Goal: Information Seeking & Learning: Learn about a topic

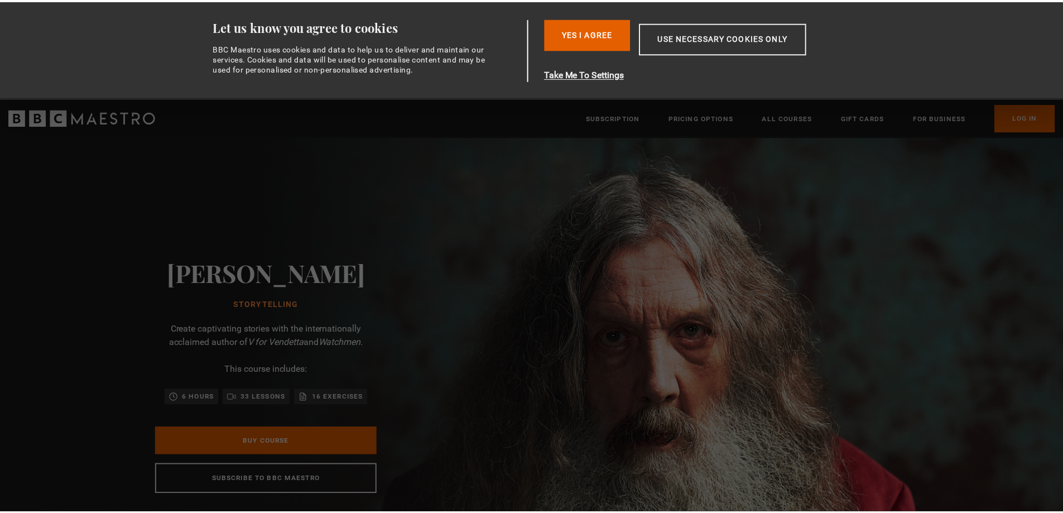
scroll to position [0, 439]
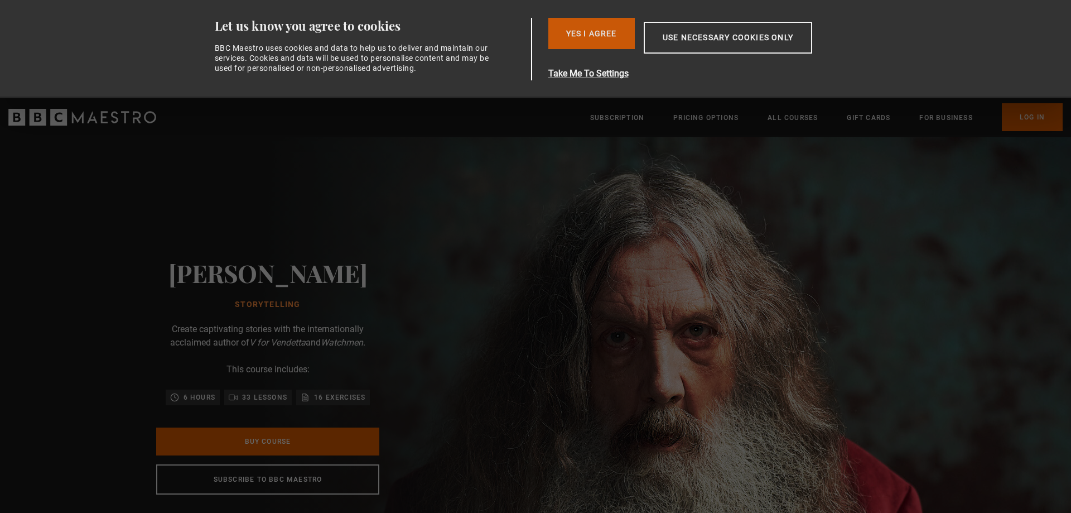
click at [614, 27] on button "Yes I Agree" at bounding box center [591, 33] width 86 height 31
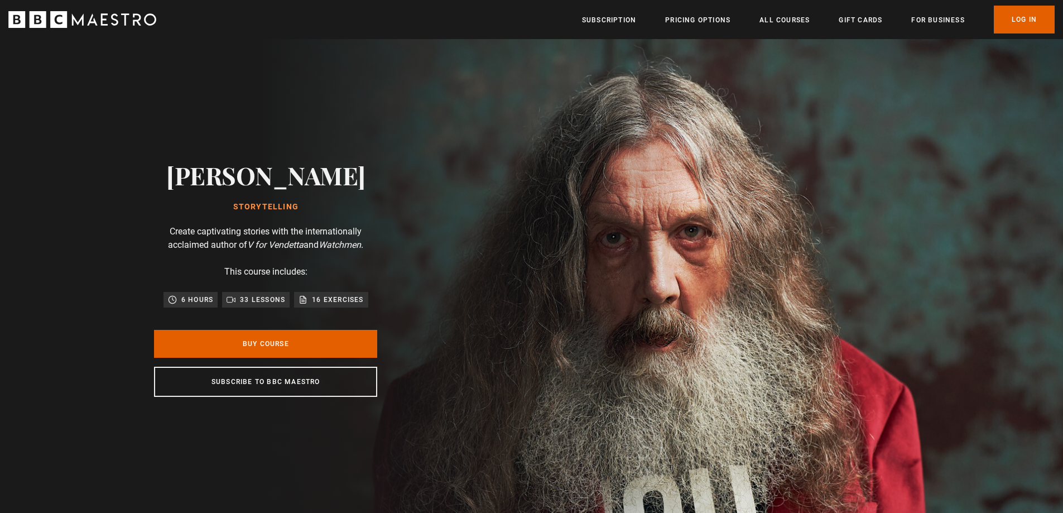
scroll to position [0, 2485]
click at [357, 341] on link "Buy Course" at bounding box center [265, 344] width 223 height 28
click at [799, 23] on link "All Courses" at bounding box center [784, 20] width 50 height 11
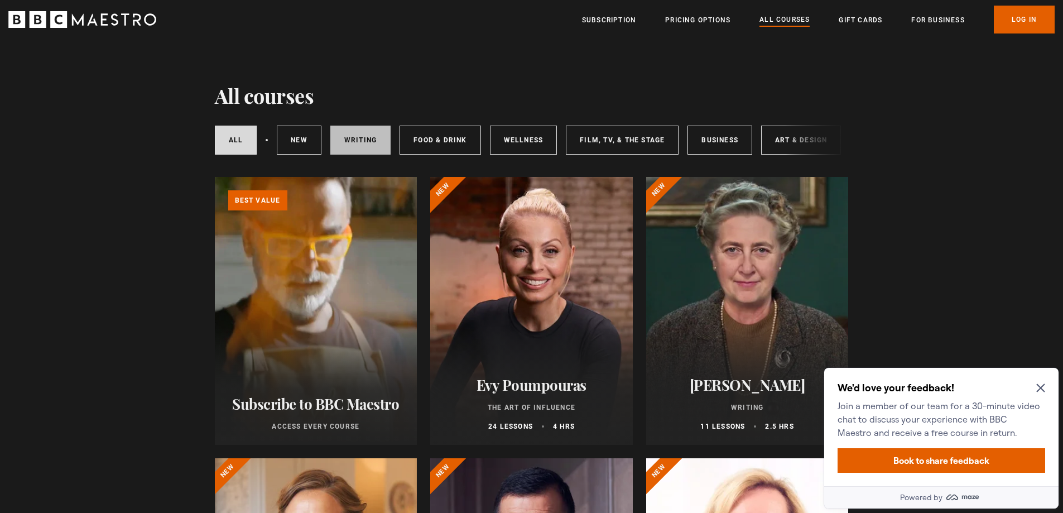
click at [347, 137] on link "Writing" at bounding box center [360, 140] width 60 height 29
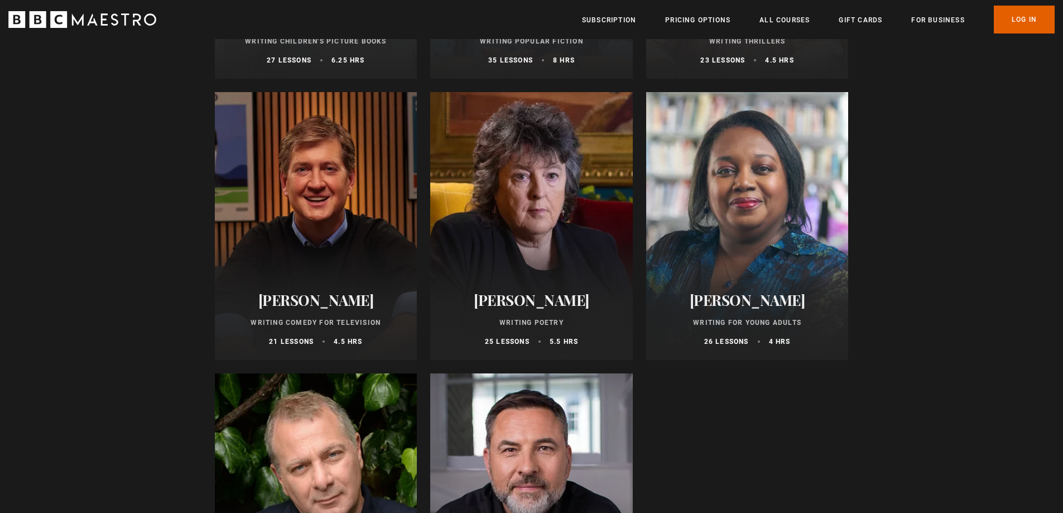
scroll to position [949, 0]
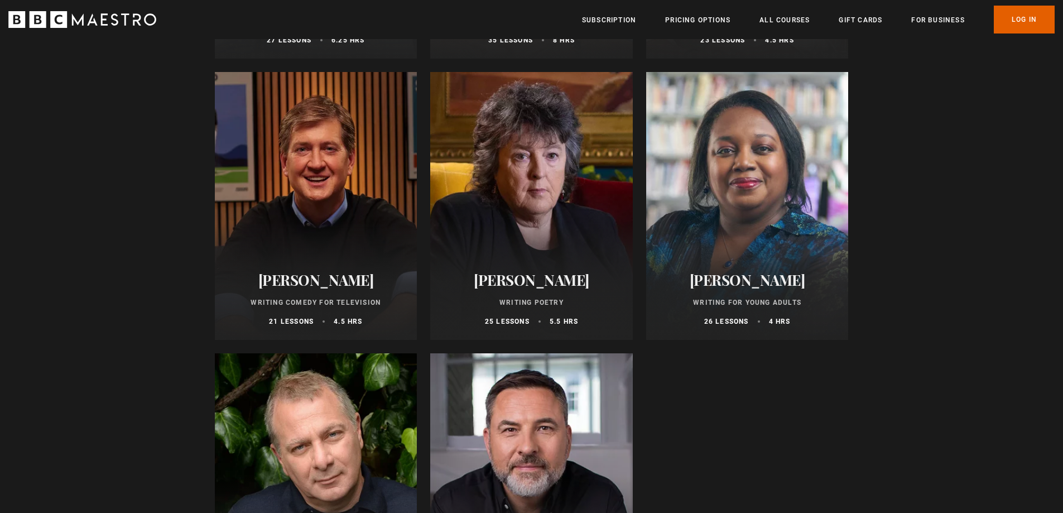
click at [301, 177] on div at bounding box center [316, 206] width 203 height 268
click at [800, 224] on div at bounding box center [747, 206] width 203 height 268
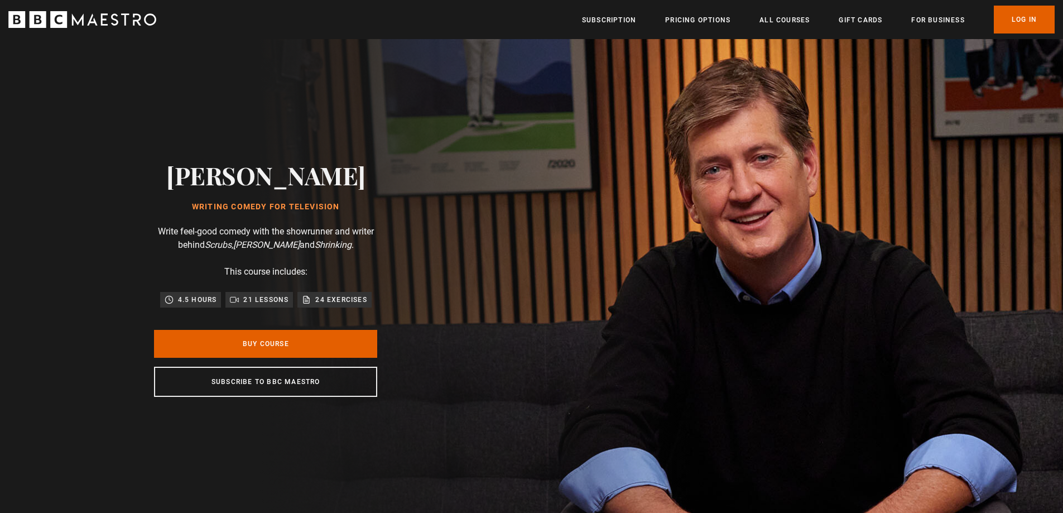
scroll to position [0, 1316]
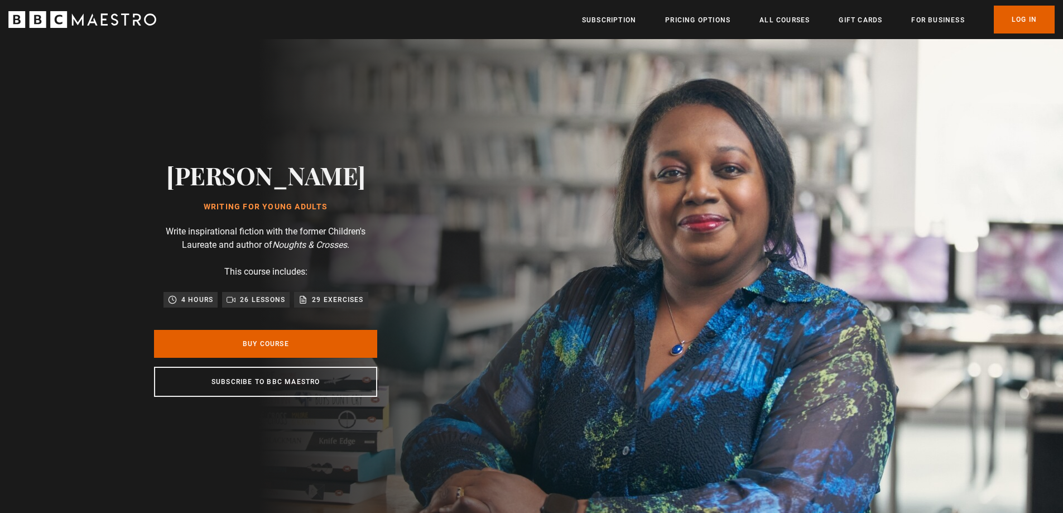
scroll to position [0, 146]
